Goal: Information Seeking & Learning: Find specific fact

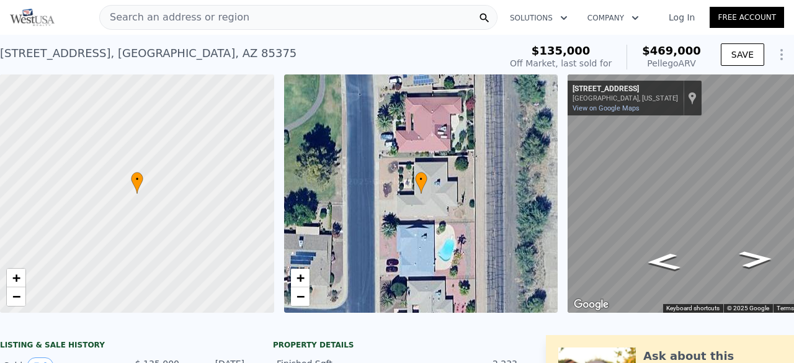
click at [200, 24] on span "Search an address or region" at bounding box center [175, 17] width 150 height 15
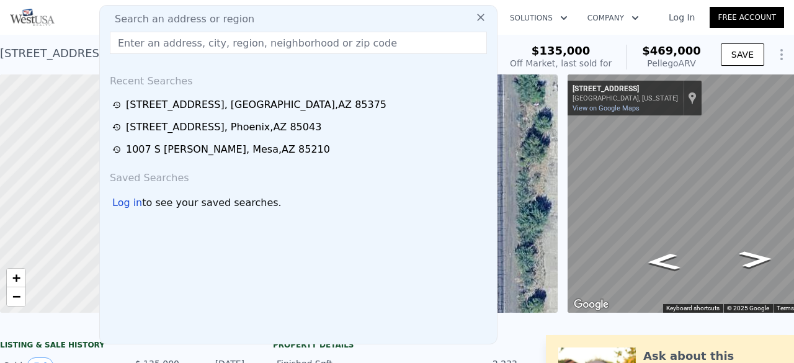
type input "$ 470,000"
type input "$ 300,247"
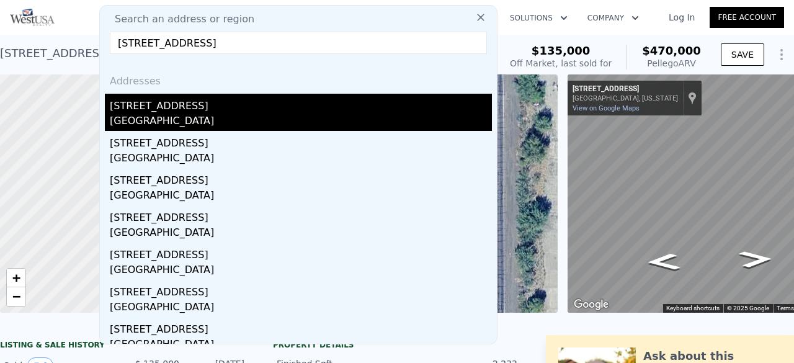
type input "[STREET_ADDRESS]"
click at [166, 103] on div "[STREET_ADDRESS]" at bounding box center [301, 104] width 382 height 20
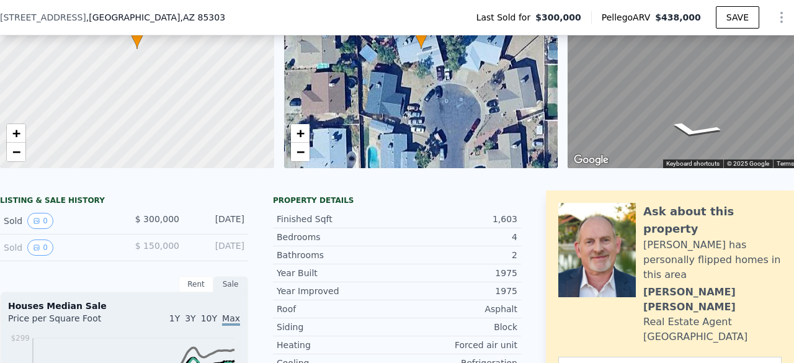
scroll to position [245, 0]
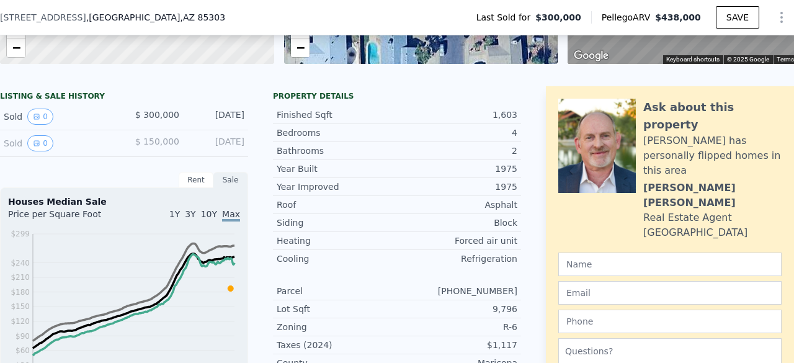
click at [34, 117] on div "Sold 0 $ 300,000 [DATE]" at bounding box center [124, 117] width 248 height 27
click at [33, 120] on icon "View historical data" at bounding box center [36, 116] width 7 height 7
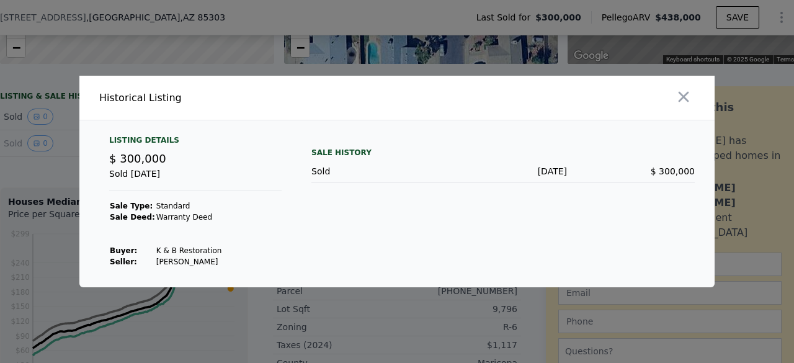
click at [695, 98] on div at bounding box center [558, 98] width 313 height 44
click at [683, 99] on icon "button" at bounding box center [684, 97] width 11 height 11
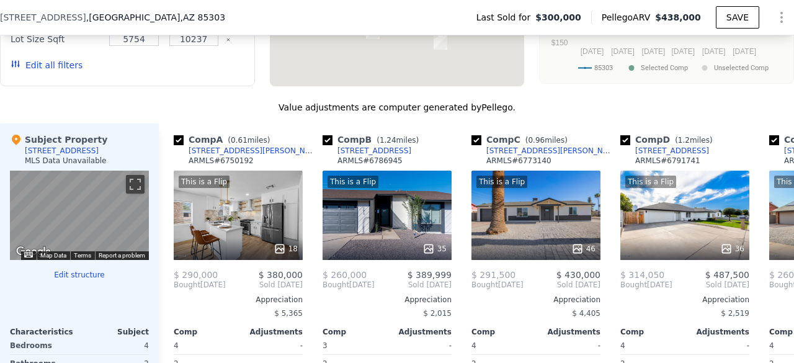
scroll to position [1176, 0]
